Goal: Transaction & Acquisition: Purchase product/service

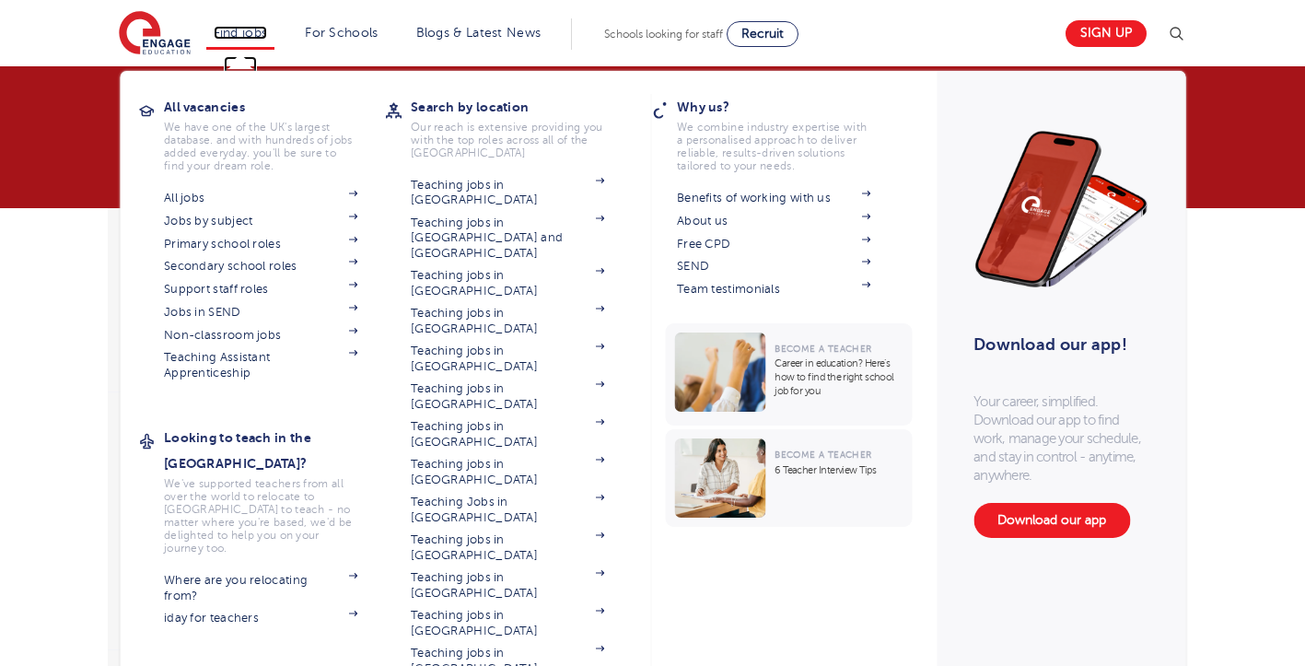
click at [256, 30] on link "Find jobs" at bounding box center [241, 33] width 54 height 14
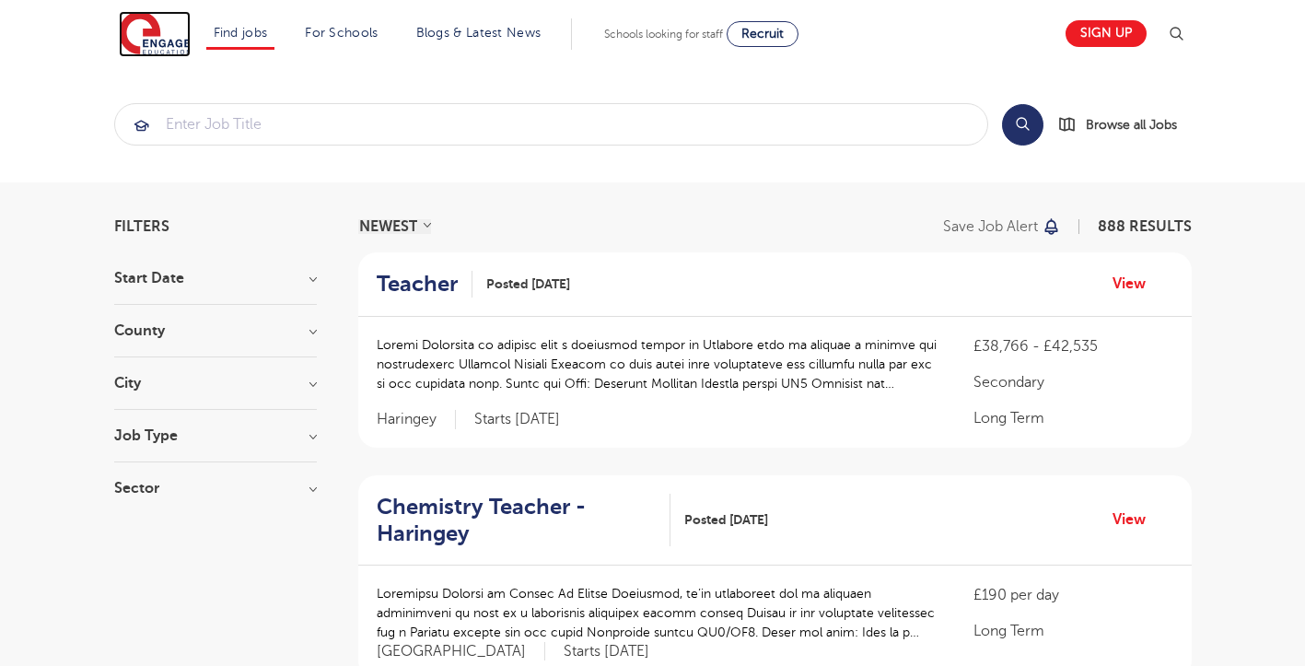
click at [165, 27] on img at bounding box center [155, 34] width 72 height 46
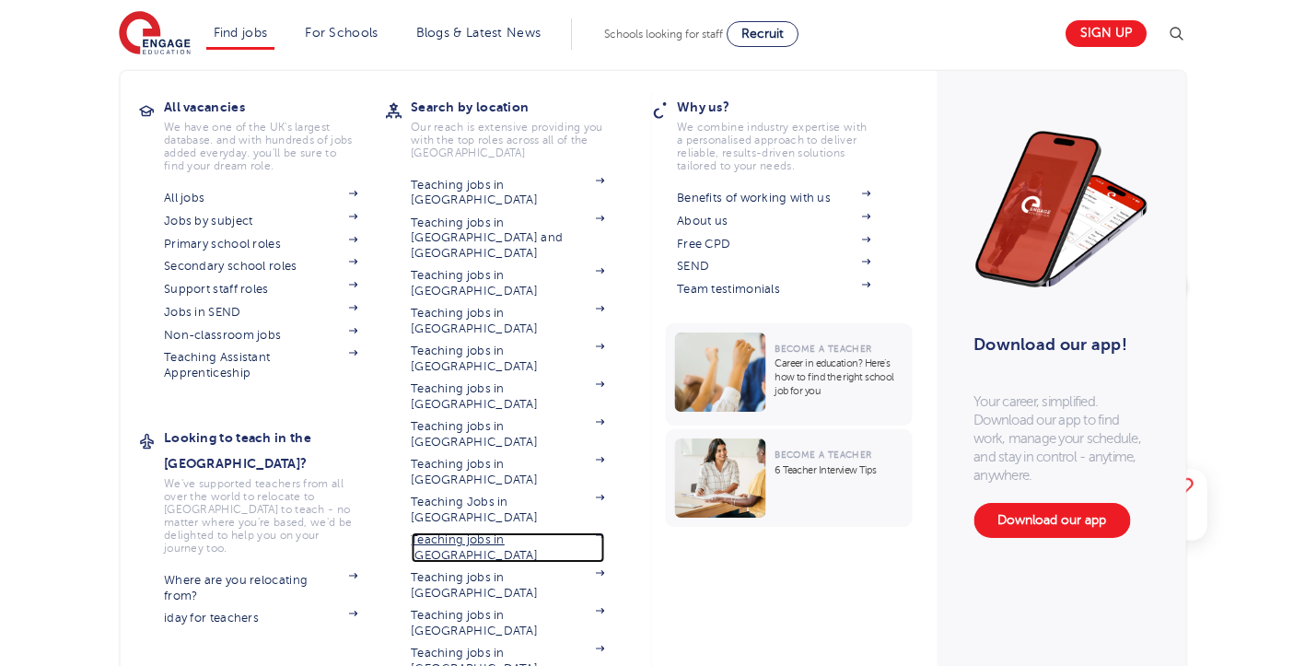
click at [513, 532] on link "Teaching jobs in [GEOGRAPHIC_DATA]" at bounding box center [507, 547] width 193 height 30
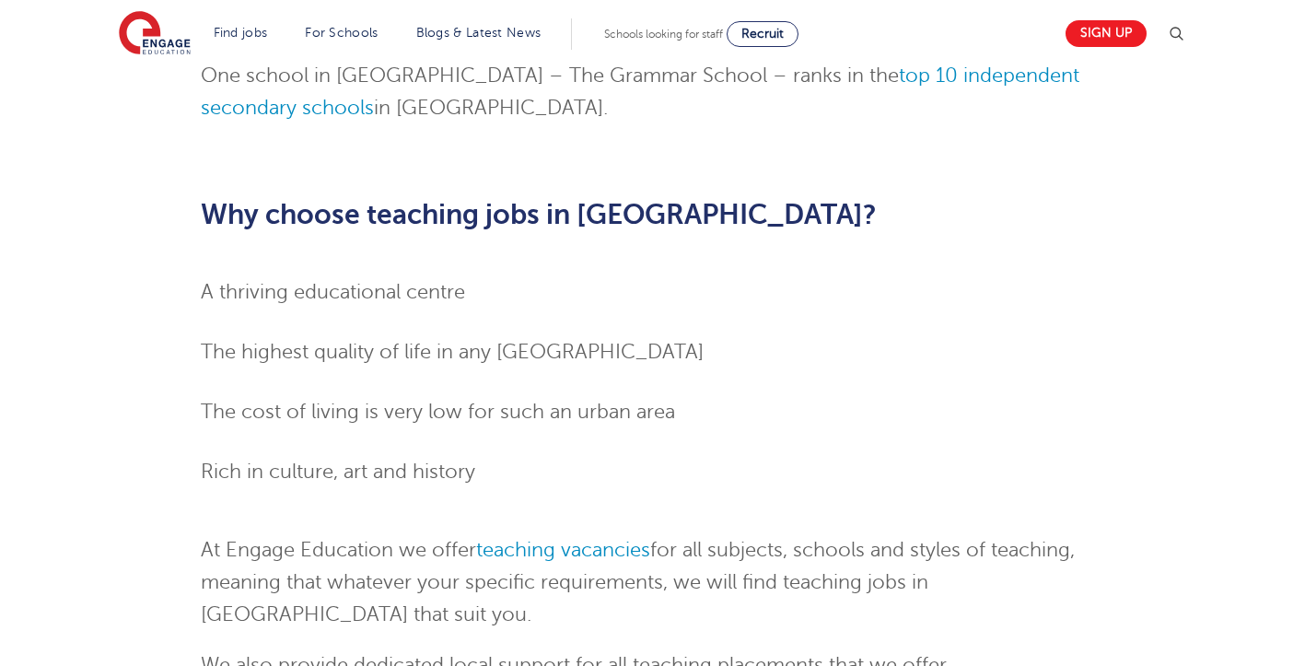
scroll to position [1935, 0]
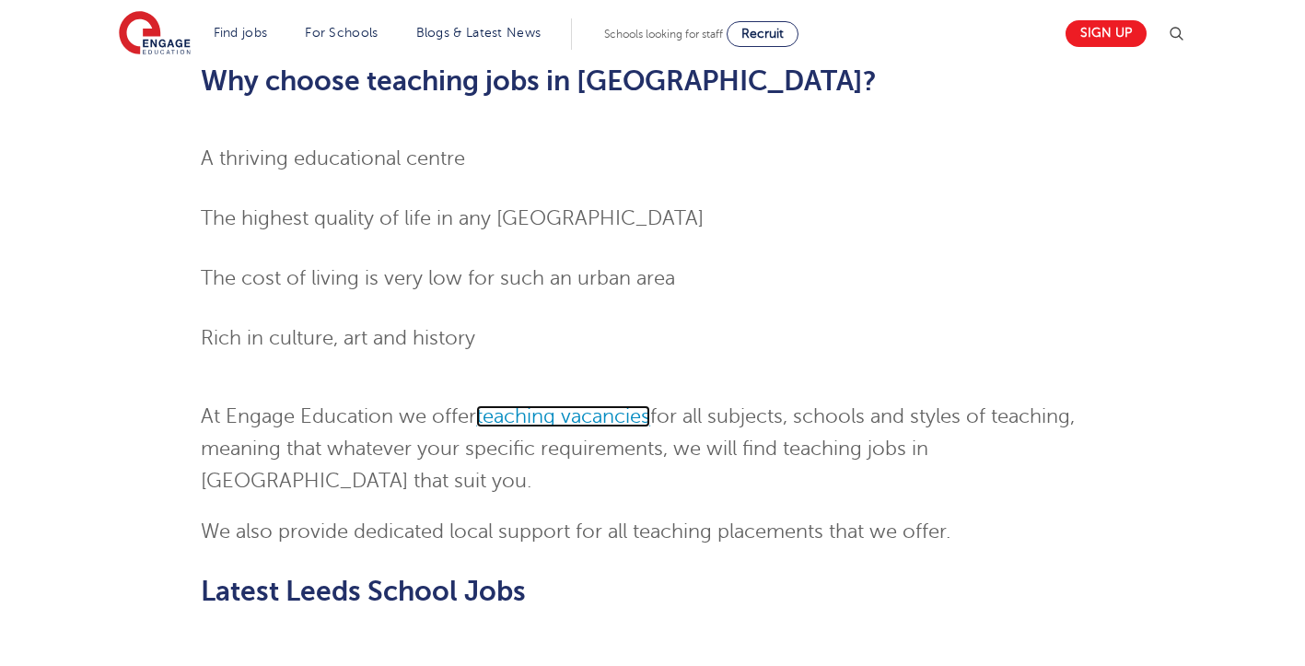
click at [548, 405] on link "teaching vacancies" at bounding box center [563, 416] width 174 height 22
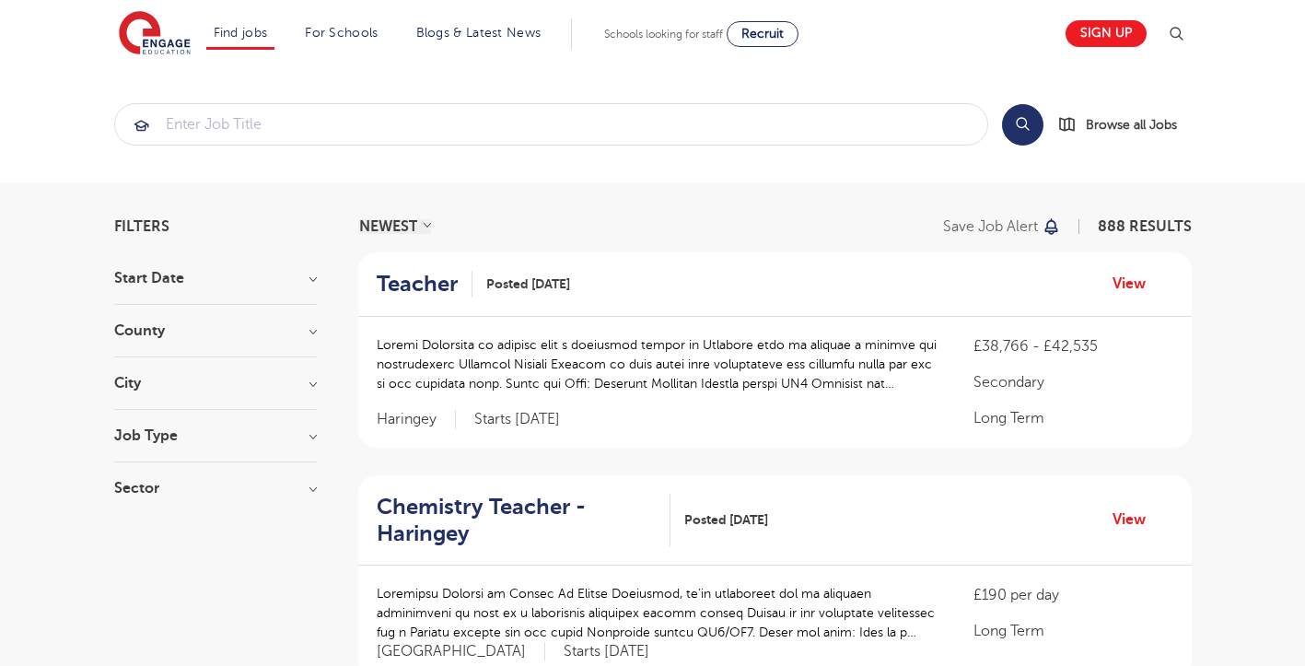
click at [315, 335] on h3 "County" at bounding box center [215, 330] width 203 height 15
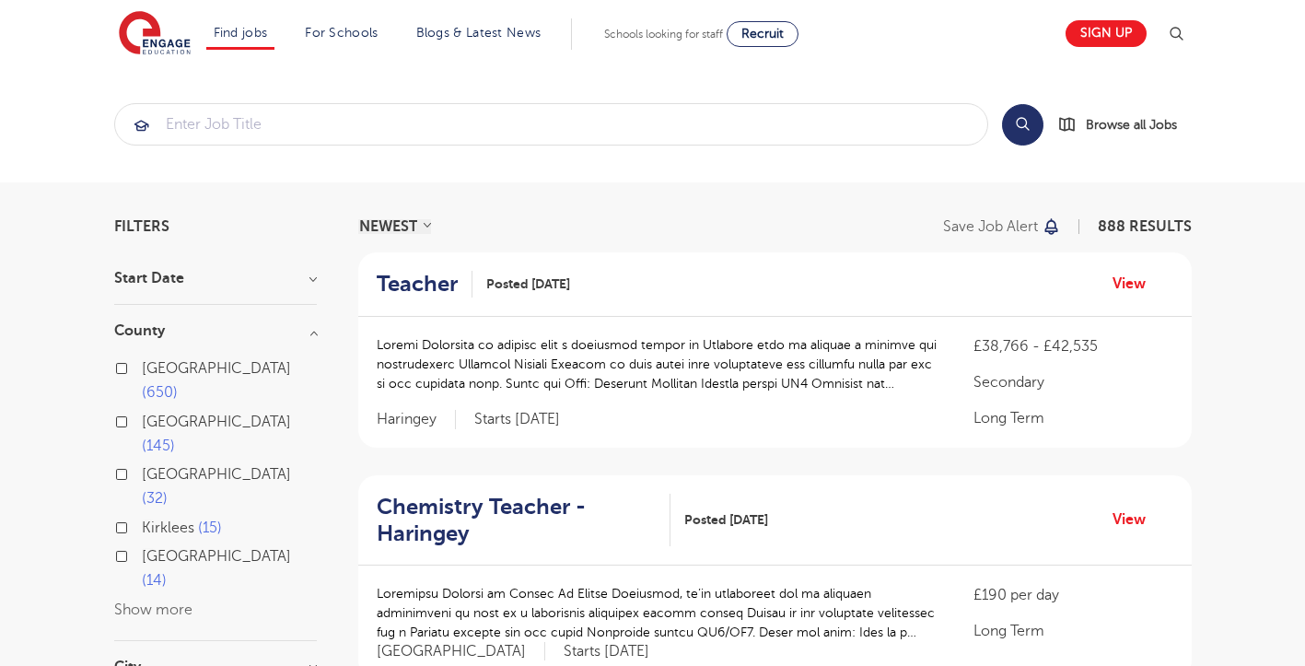
click at [180, 466] on span "[GEOGRAPHIC_DATA]" at bounding box center [216, 474] width 149 height 17
click at [154, 466] on input "Leeds 32" at bounding box center [148, 472] width 12 height 12
checkbox input "true"
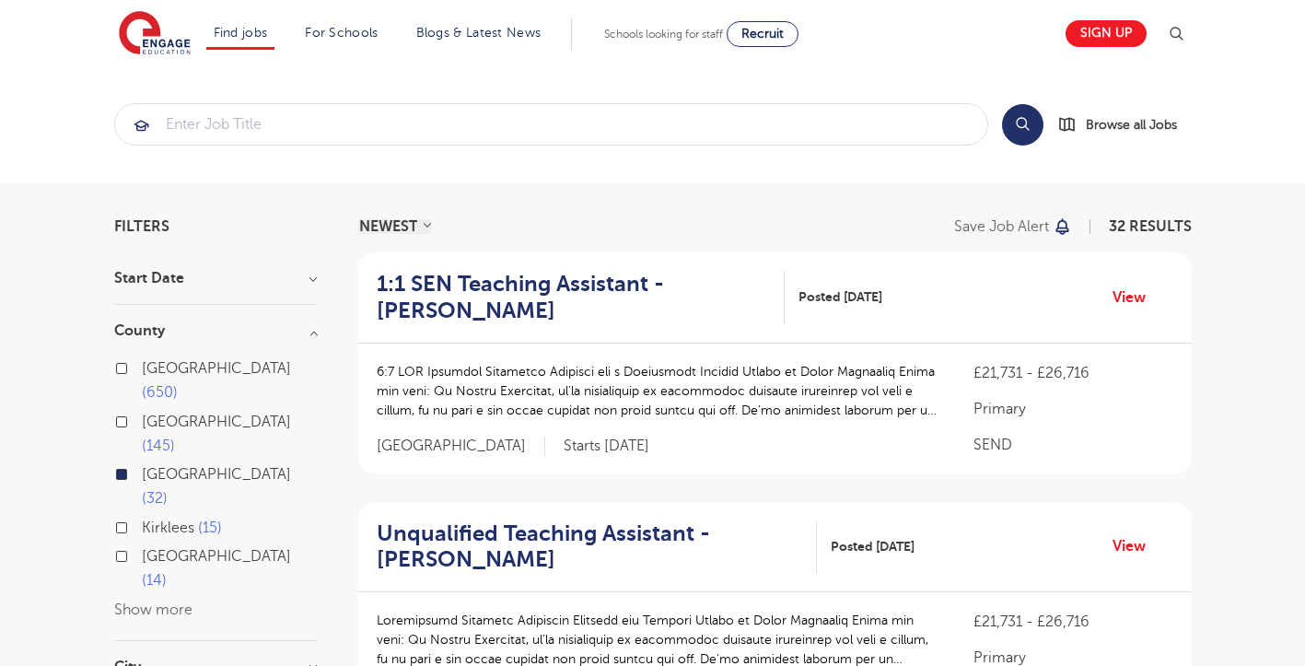
click at [129, 516] on div "Kirklees 15" at bounding box center [215, 530] width 203 height 29
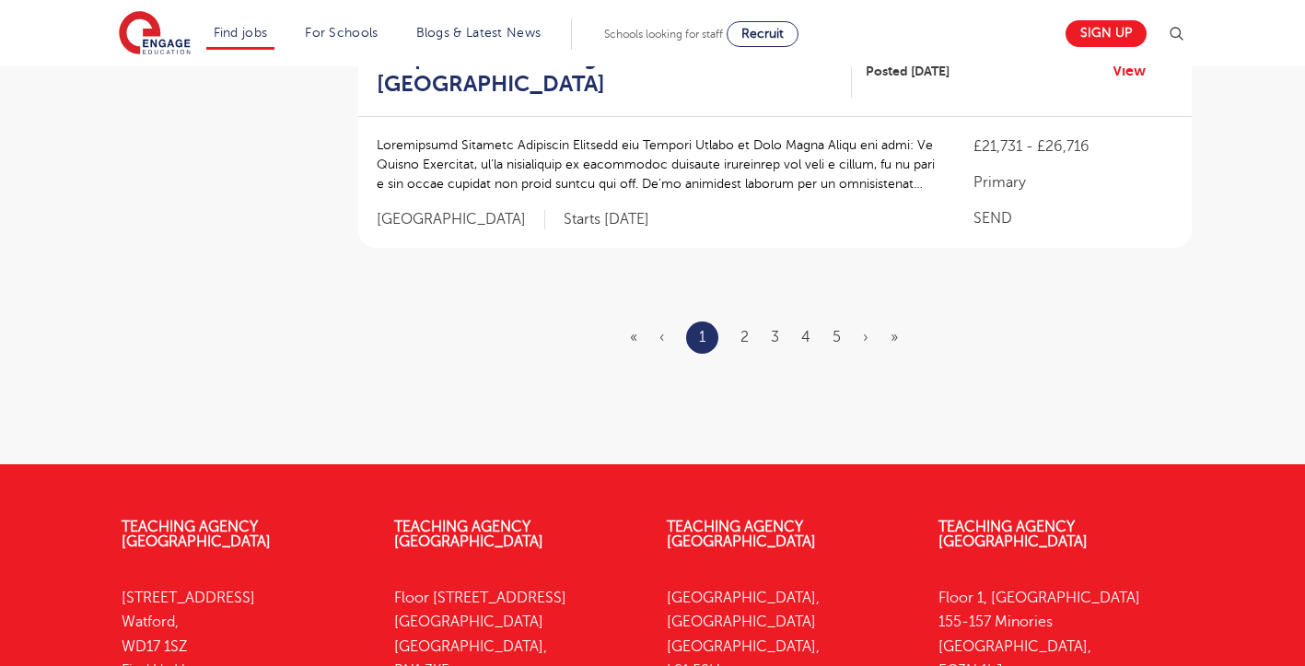
scroll to position [2487, 0]
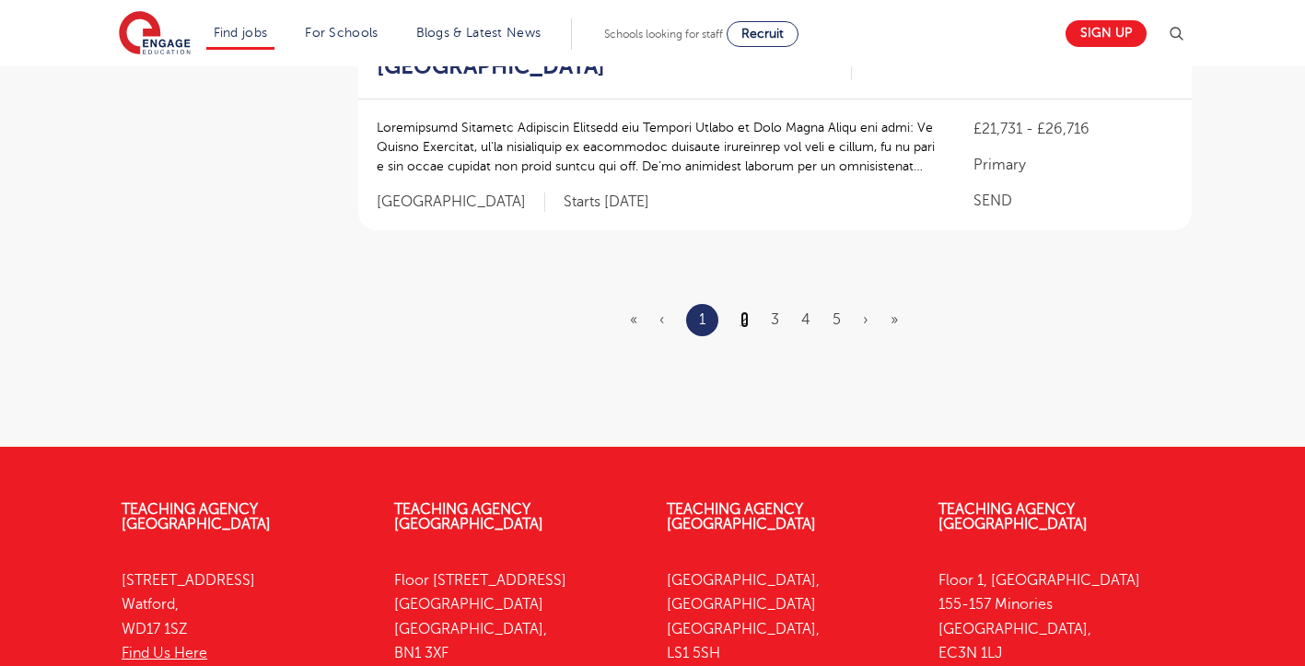
click at [749, 324] on link "2" at bounding box center [745, 319] width 8 height 17
